Goal: Find specific page/section: Find specific page/section

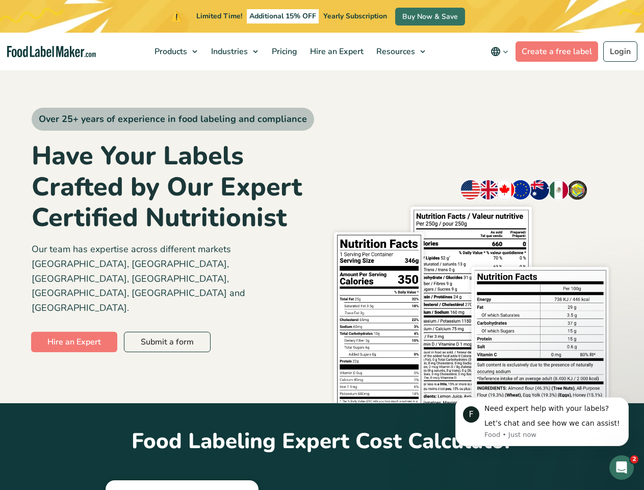
click at [322, 245] on div "Over 25+ years of experience in food labeling and compliance Have Your Labels C…" at bounding box center [322, 236] width 581 height 334
click at [177, 52] on span "Products" at bounding box center [169, 51] width 37 height 11
click at [236, 52] on span "Industries" at bounding box center [228, 51] width 41 height 11
click at [401, 52] on span "Resources" at bounding box center [394, 51] width 43 height 11
click at [501, 52] on icon "main navigation" at bounding box center [496, 51] width 12 height 12
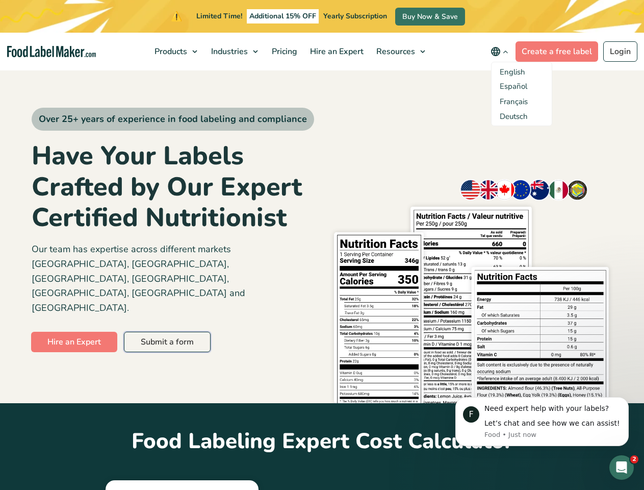
click at [166, 331] on link "Submit a form" at bounding box center [167, 341] width 87 height 20
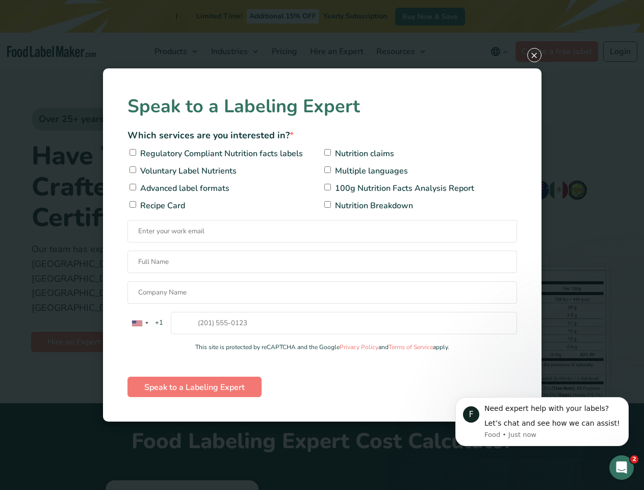
click at [542, 421] on div "Let’s chat and see how we can assist!" at bounding box center [552, 423] width 137 height 10
